Goal: Task Accomplishment & Management: Manage account settings

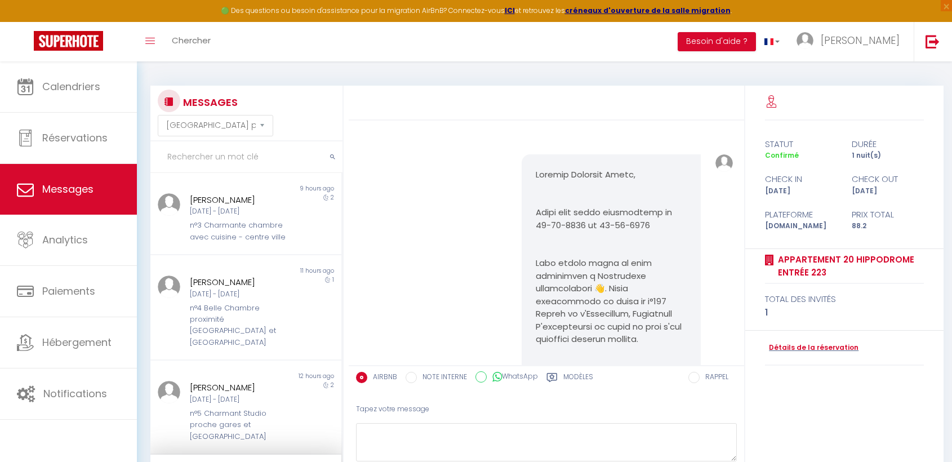
select select "message"
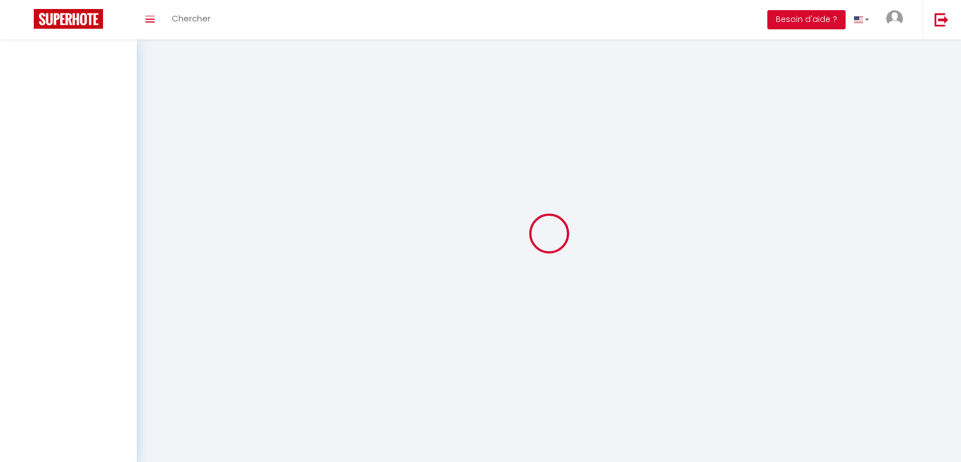
select select "message"
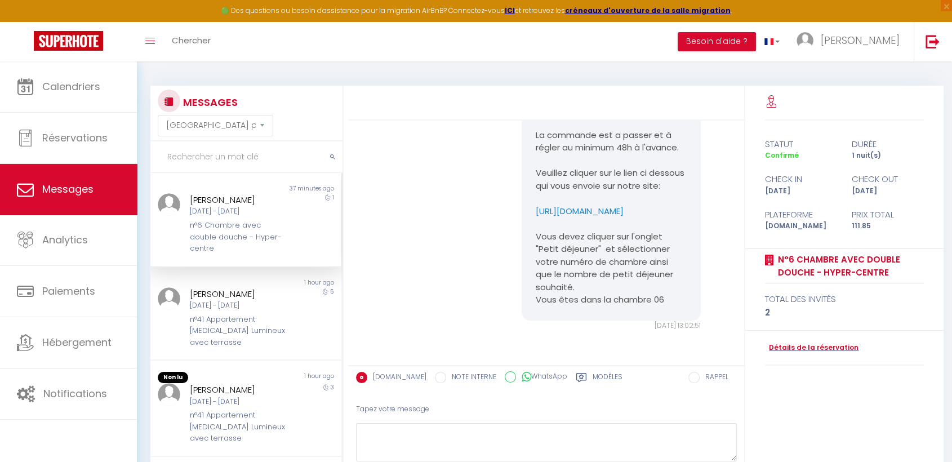
click at [257, 243] on div "n°6 Chambre avec double douche - Hyper-centre" at bounding box center [238, 237] width 97 height 34
click at [227, 329] on div "n°41 Appartement [MEDICAL_DATA] Lumineux avec terrasse" at bounding box center [238, 331] width 97 height 34
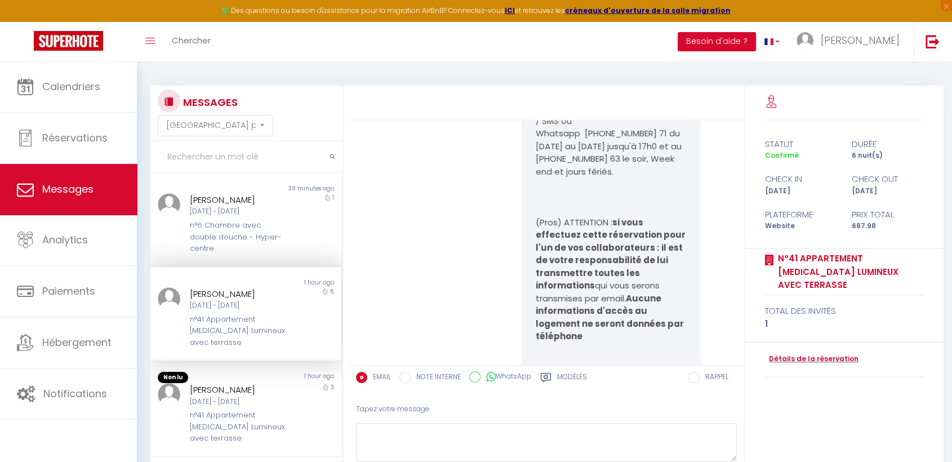
scroll to position [121, 0]
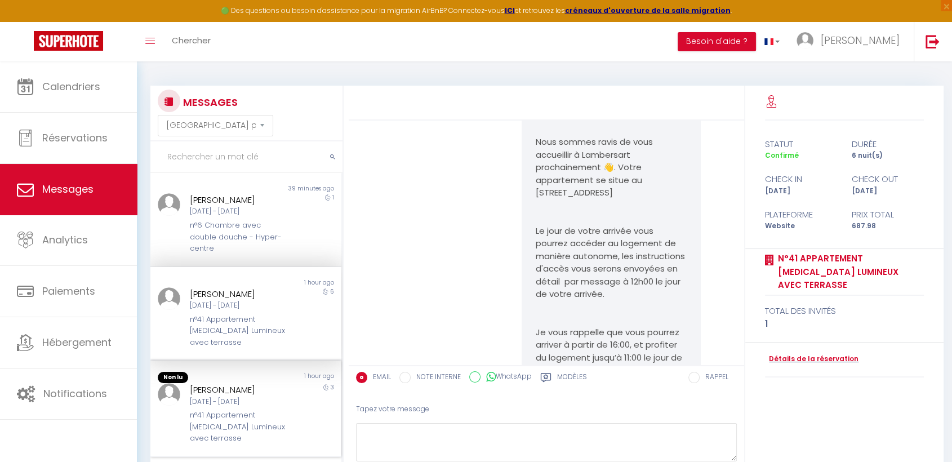
click at [239, 396] on div "Nathan Reichling Ven 12 Sep - Lun 15 Sep n°41 Appartement T3 Lumineux avec terr…" at bounding box center [237, 413] width 111 height 61
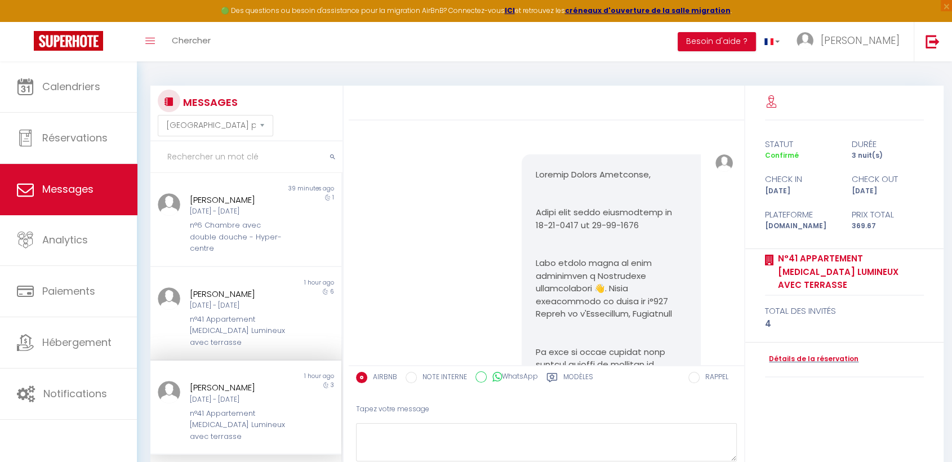
click at [217, 381] on div "[PERSON_NAME]" at bounding box center [238, 388] width 97 height 14
click at [250, 312] on div "Stéphanie Dumoulin Dim 21 Sep - Sam 27 Sep n°41 Appartement T3 Lumineux avec te…" at bounding box center [237, 317] width 111 height 61
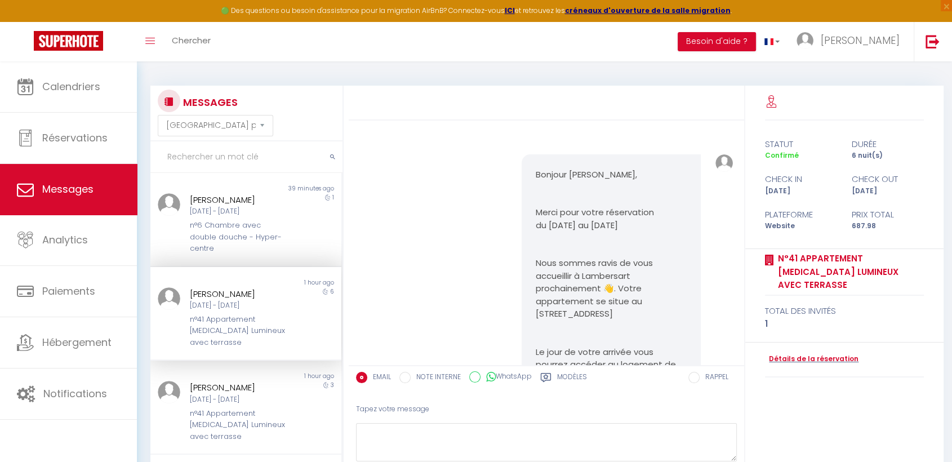
scroll to position [559, 0]
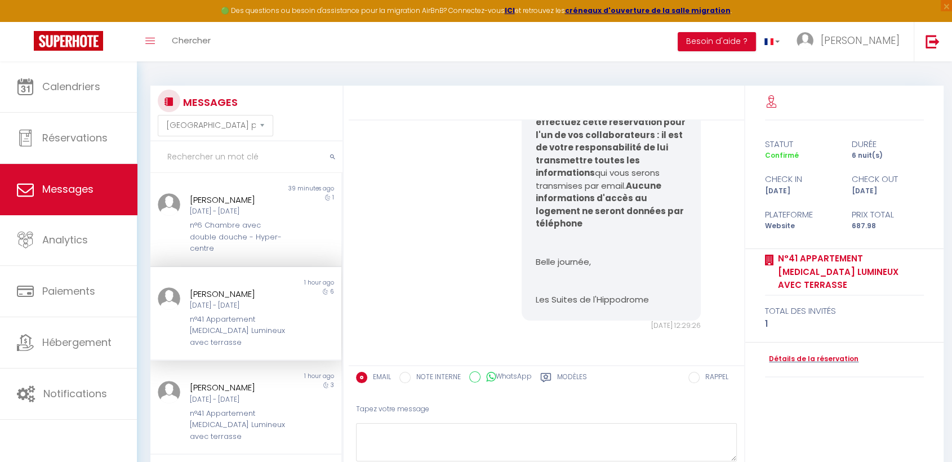
click at [248, 296] on div "[PERSON_NAME]" at bounding box center [238, 294] width 97 height 14
click at [235, 320] on div "n°41 Appartement [MEDICAL_DATA] Lumineux avec terrasse" at bounding box center [238, 331] width 97 height 34
click at [224, 381] on div "[PERSON_NAME]" at bounding box center [238, 388] width 97 height 14
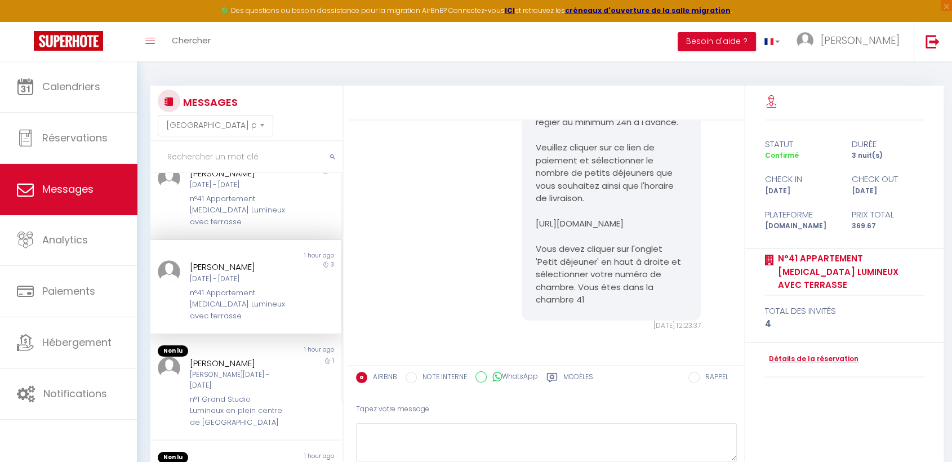
scroll to position [125, 0]
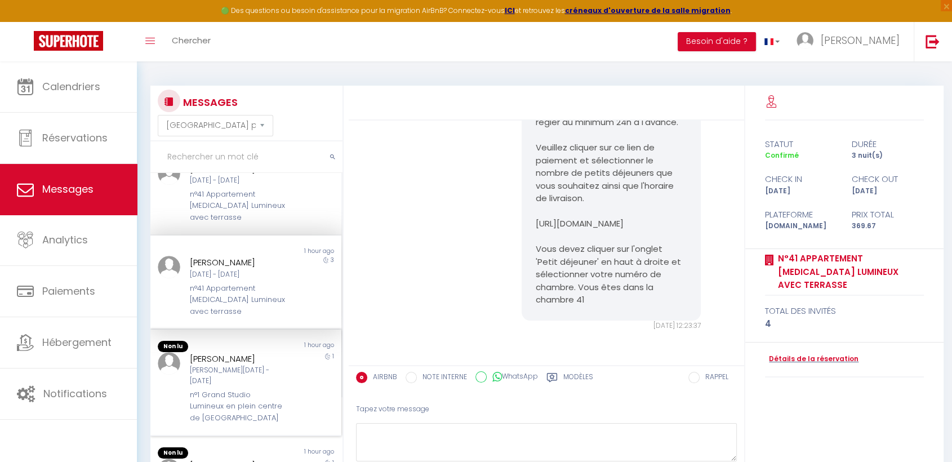
click at [213, 389] on div "n°1 Grand Studio Lumineux en plein centre de [GEOGRAPHIC_DATA]" at bounding box center [238, 406] width 97 height 34
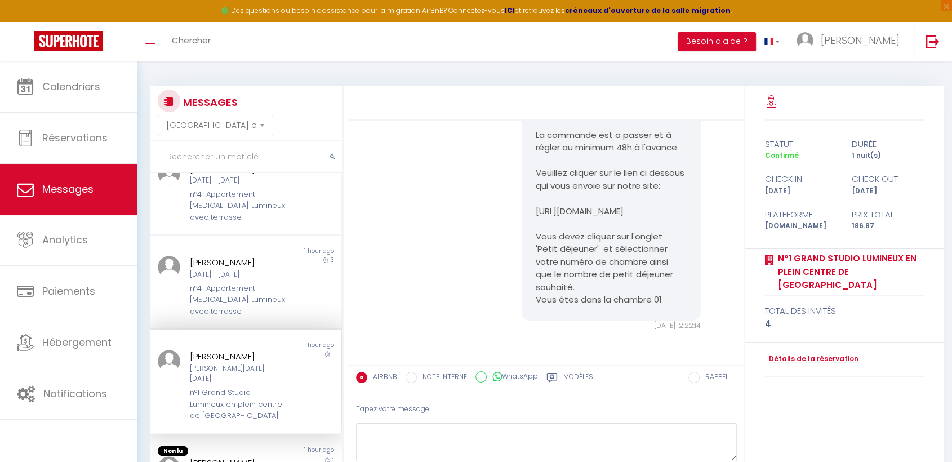
scroll to position [187, 0]
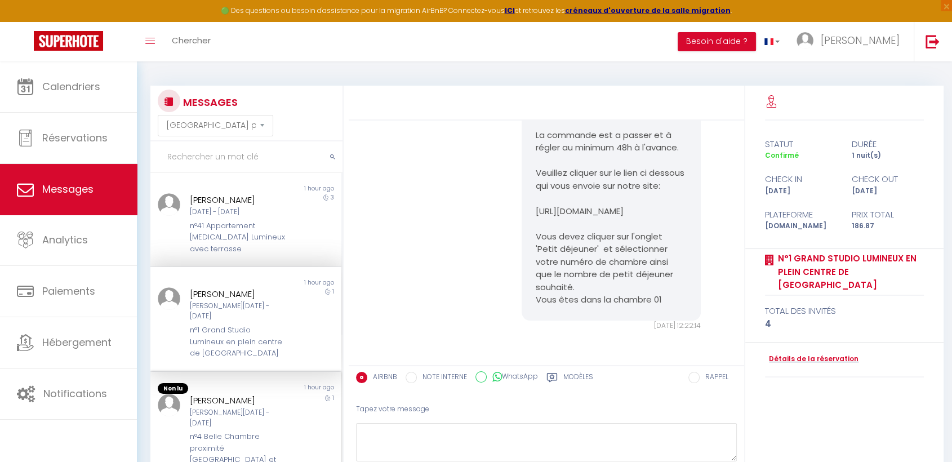
click at [220, 394] on div "[PERSON_NAME]" at bounding box center [238, 401] width 97 height 14
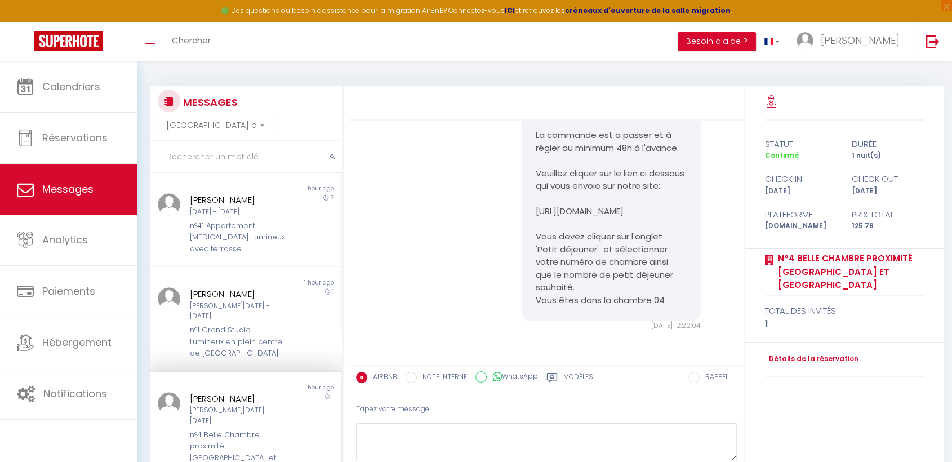
scroll to position [1671, 0]
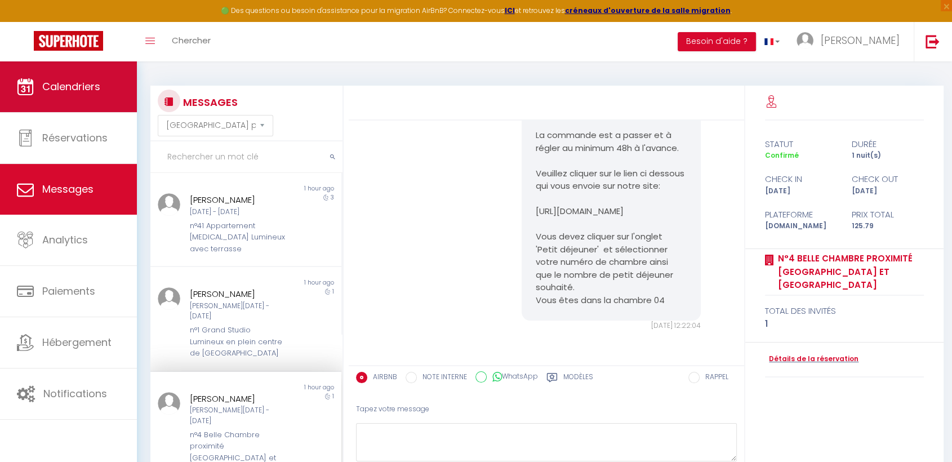
click at [59, 84] on span "Calendriers" at bounding box center [71, 86] width 58 height 14
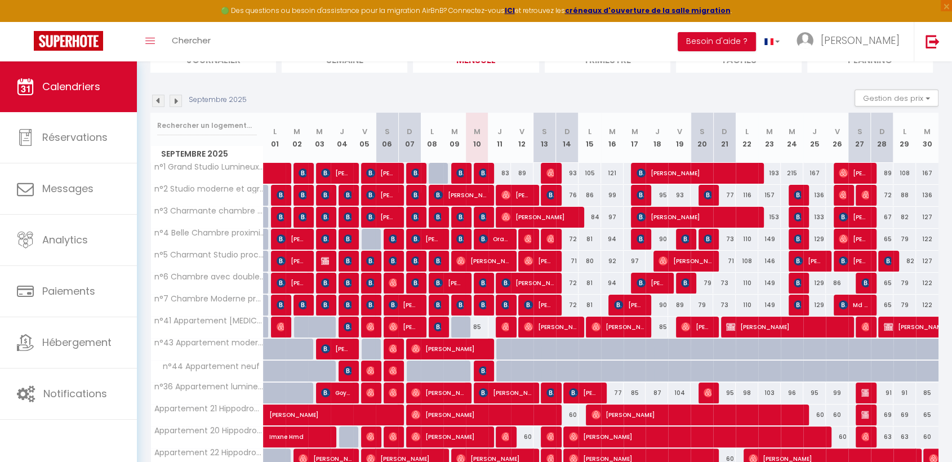
scroll to position [169, 0]
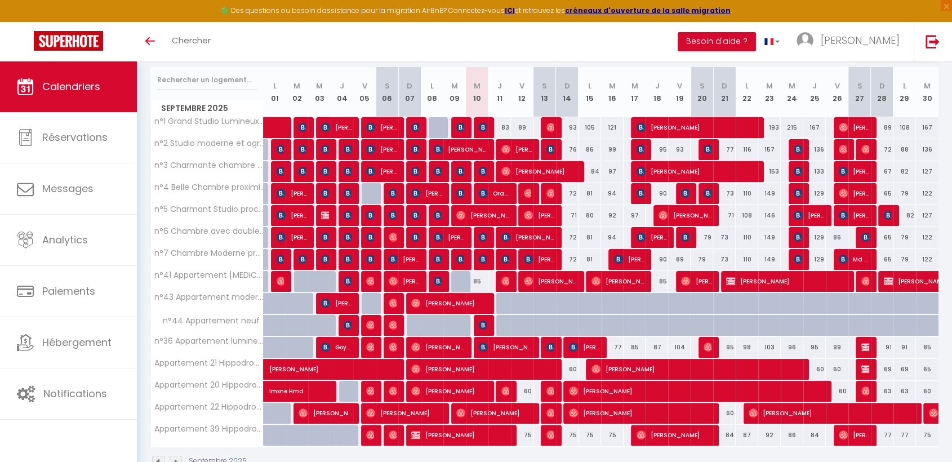
scroll to position [169, 0]
